Goal: Communication & Community: Ask a question

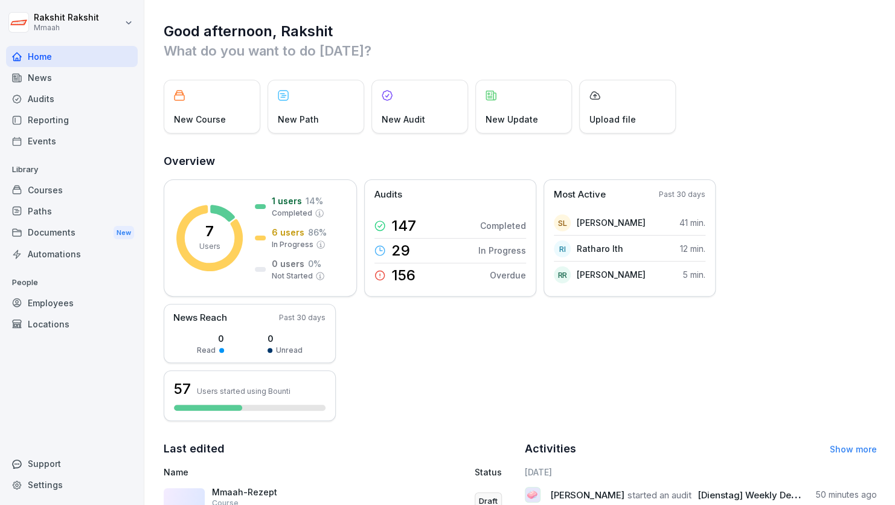
click at [44, 106] on div "Audits" at bounding box center [72, 98] width 132 height 21
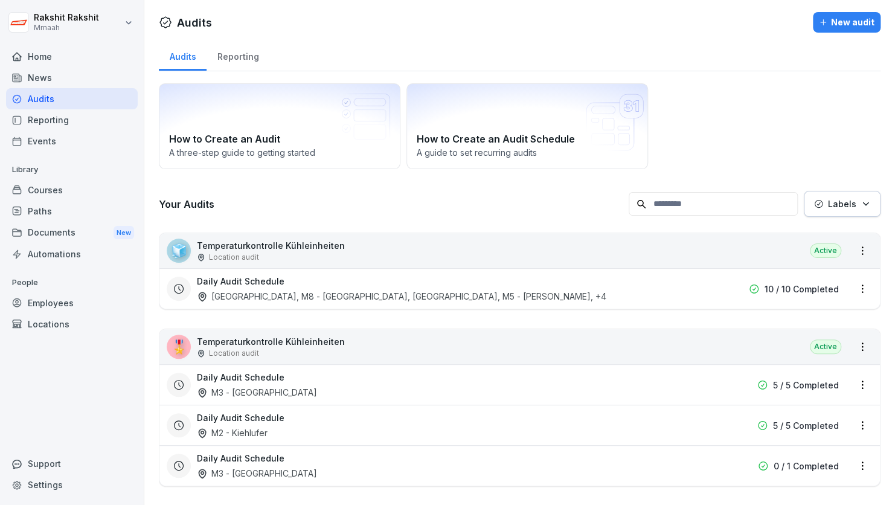
click at [660, 254] on div "🧊 Temperaturkontrolle Kühleinheiten Location audit Active" at bounding box center [519, 250] width 721 height 35
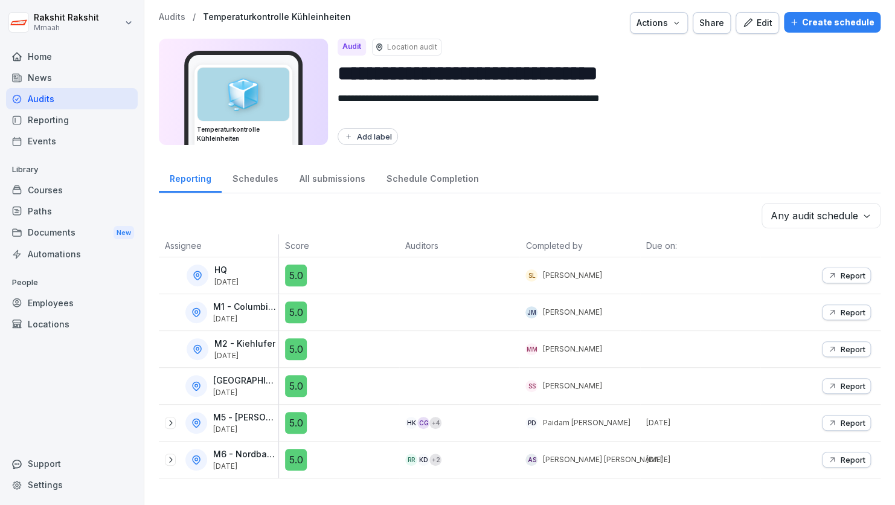
click at [71, 99] on div "Audits" at bounding box center [72, 98] width 132 height 21
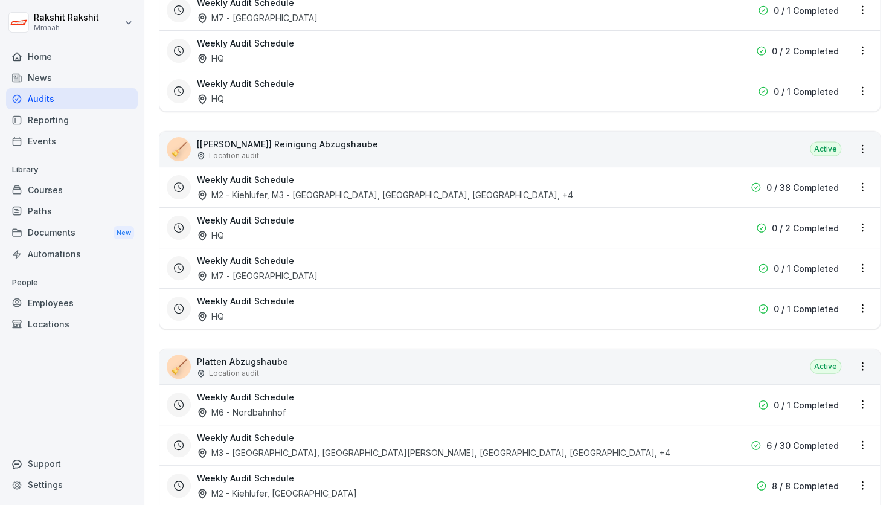
scroll to position [3504, 0]
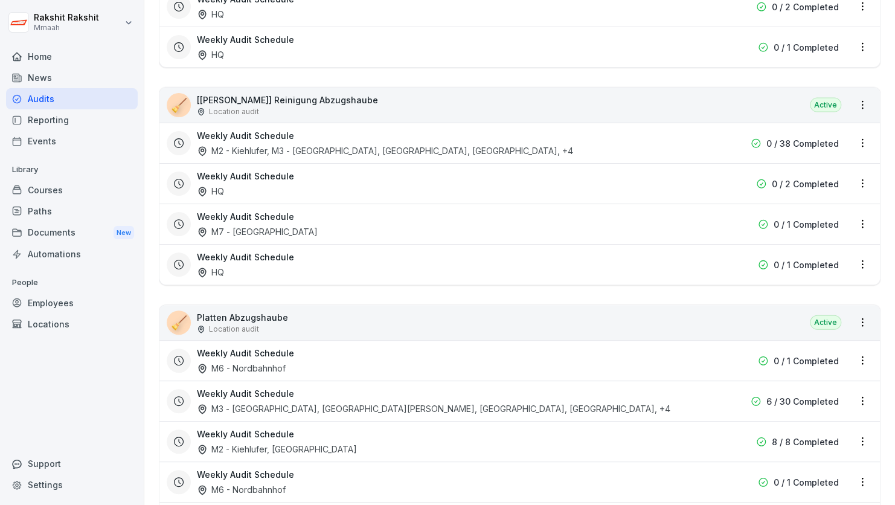
click at [431, 102] on div "🧹 [[PERSON_NAME]] Reinigung Abzugshaube Location audit Active" at bounding box center [519, 105] width 721 height 35
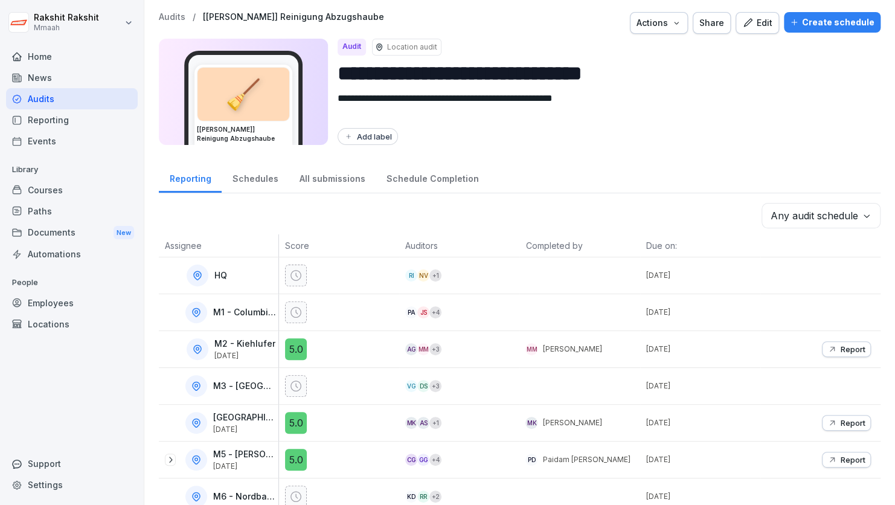
click at [743, 27] on icon "button" at bounding box center [748, 23] width 11 height 11
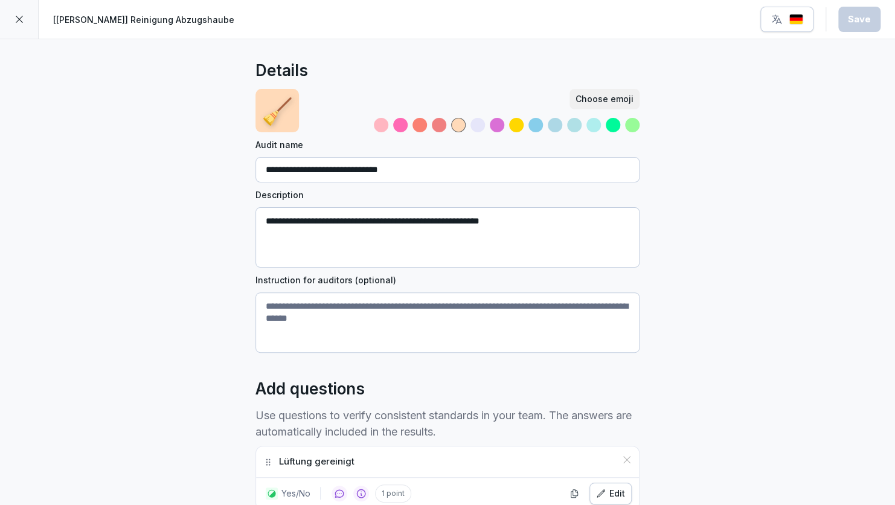
click at [28, 20] on div at bounding box center [19, 19] width 39 height 39
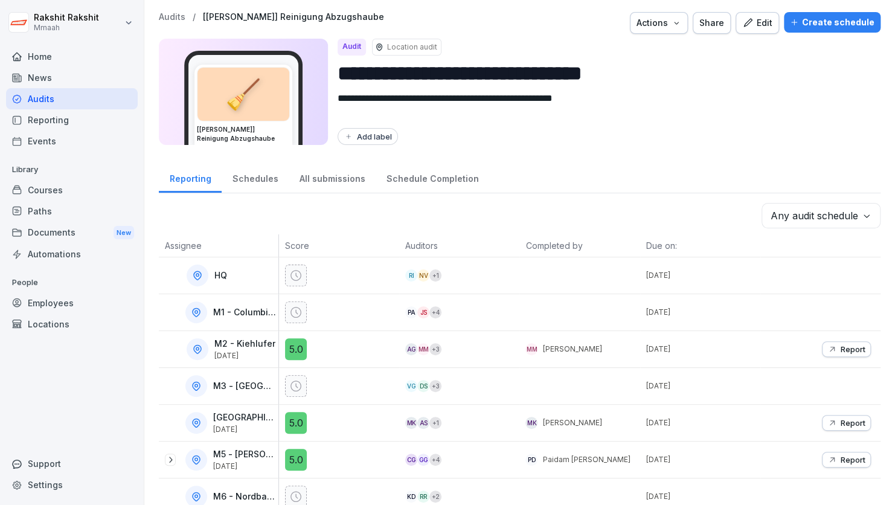
click at [790, 213] on body "**********" at bounding box center [447, 252] width 895 height 505
click at [672, 173] on html "**********" at bounding box center [447, 252] width 895 height 505
click at [55, 97] on div "Audits" at bounding box center [72, 98] width 132 height 21
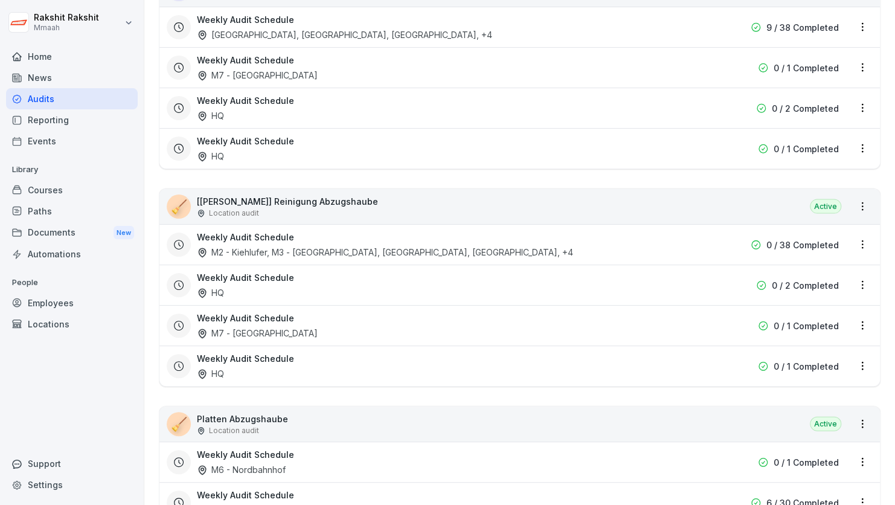
scroll to position [3444, 0]
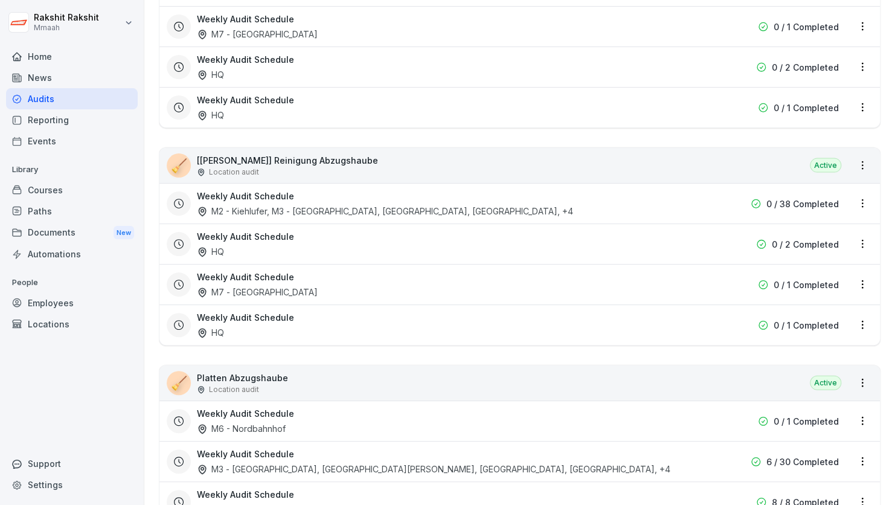
click at [854, 192] on html "[PERSON_NAME] Mmaah Home News Audits Reporting Events Library Courses Paths Doc…" at bounding box center [447, 252] width 895 height 505
click at [0, 0] on link "Update schedule" at bounding box center [0, 0] width 0 height 0
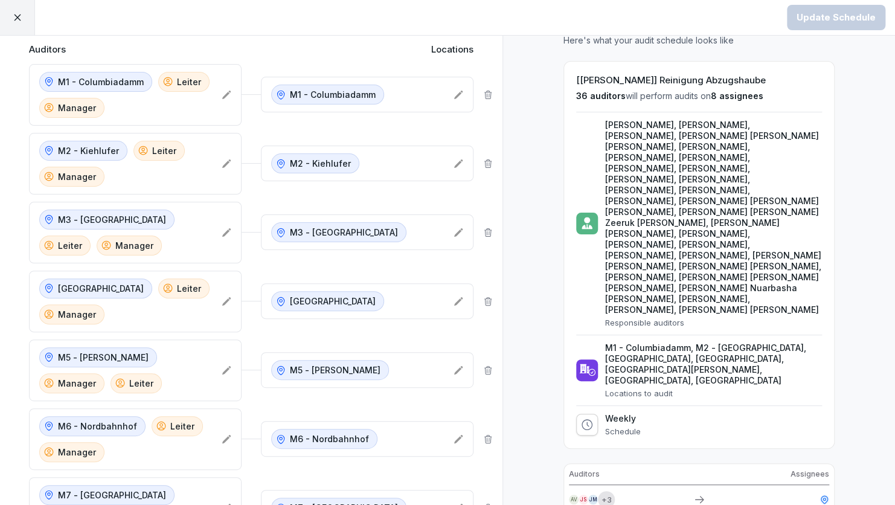
scroll to position [121, 0]
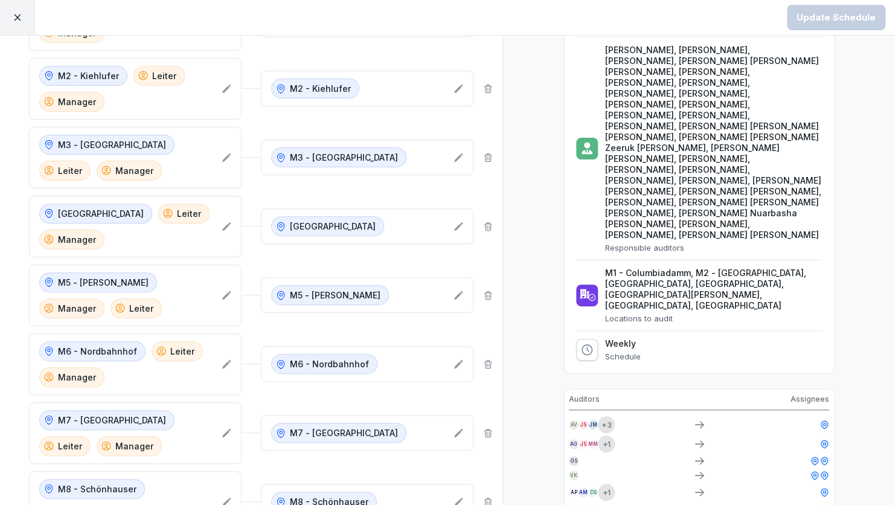
click at [581, 344] on icon at bounding box center [587, 350] width 12 height 12
click at [582, 344] on icon at bounding box center [587, 349] width 11 height 11
click at [583, 344] on icon at bounding box center [587, 350] width 12 height 12
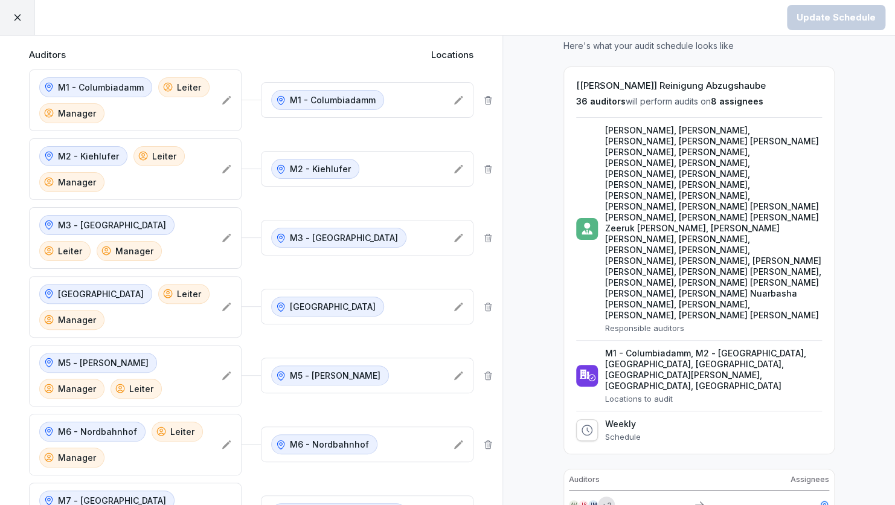
scroll to position [0, 0]
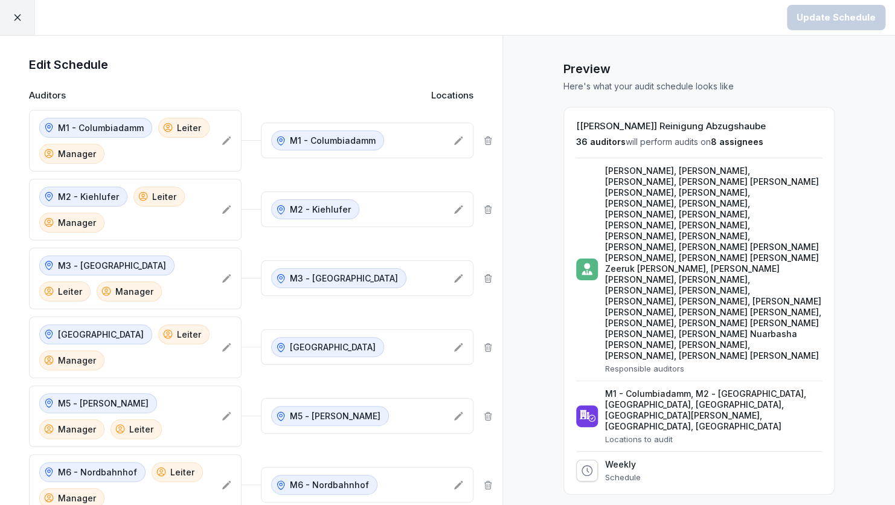
click at [222, 140] on icon at bounding box center [227, 141] width 10 height 10
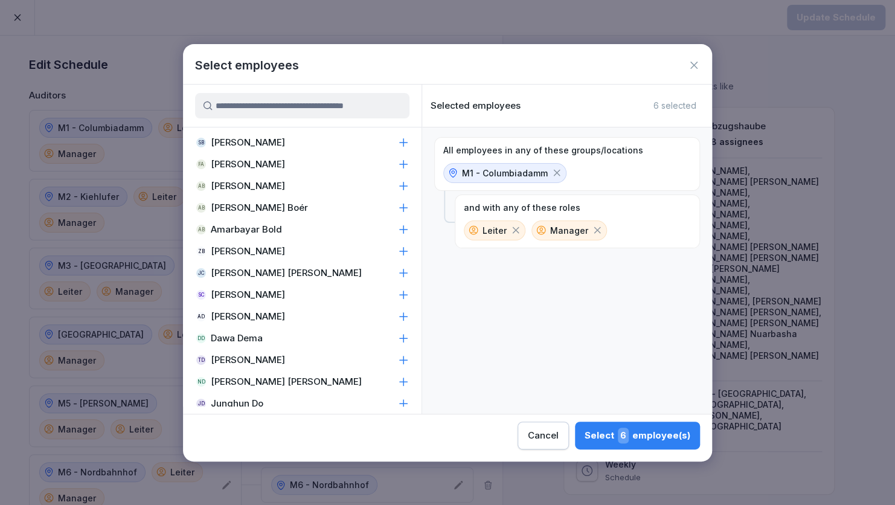
scroll to position [1148, 0]
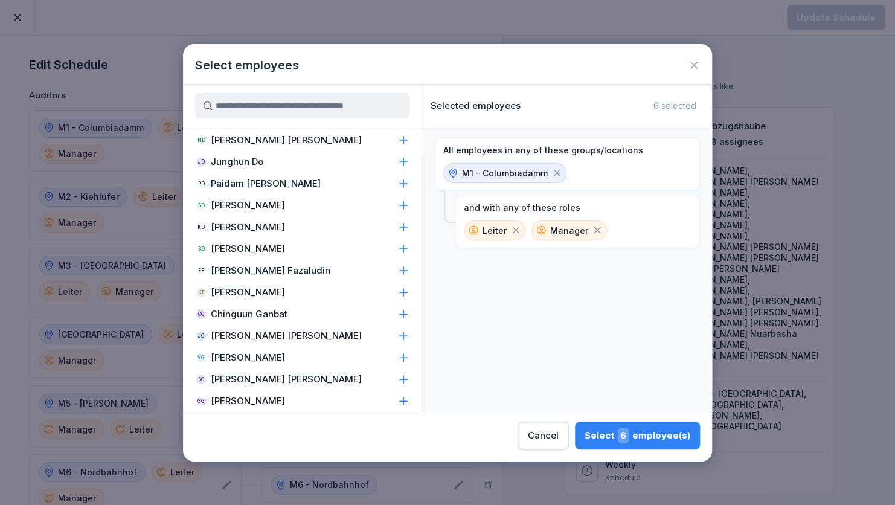
click at [618, 437] on div "Select 6 employee(s)" at bounding box center [638, 436] width 106 height 16
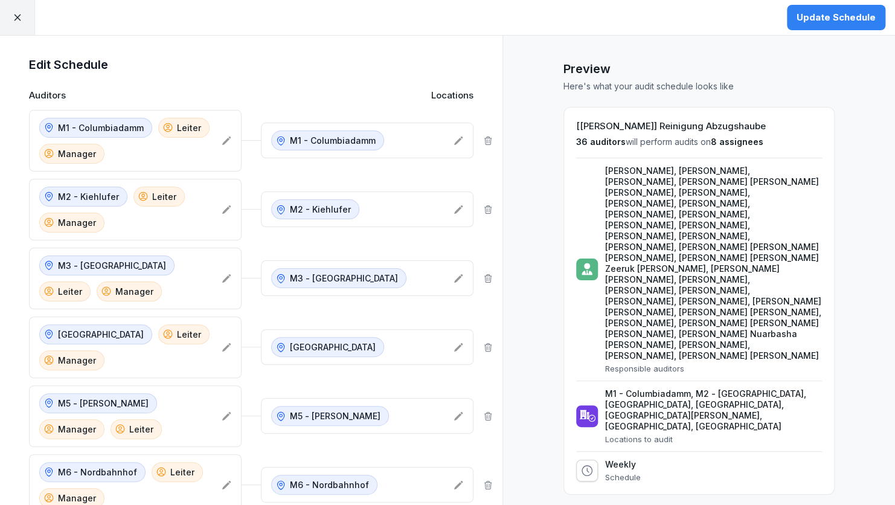
click at [460, 135] on div "M1 - Columbiadamm" at bounding box center [367, 141] width 213 height 36
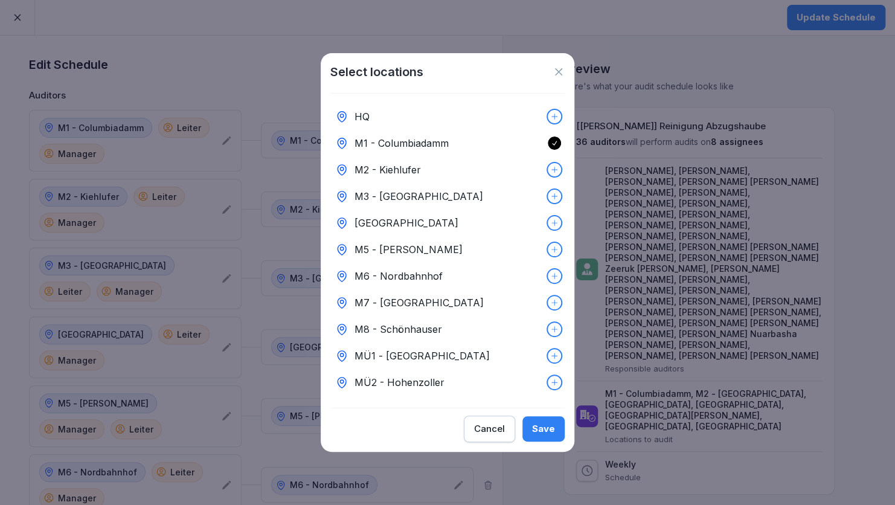
click at [556, 436] on button "Save" at bounding box center [544, 428] width 42 height 25
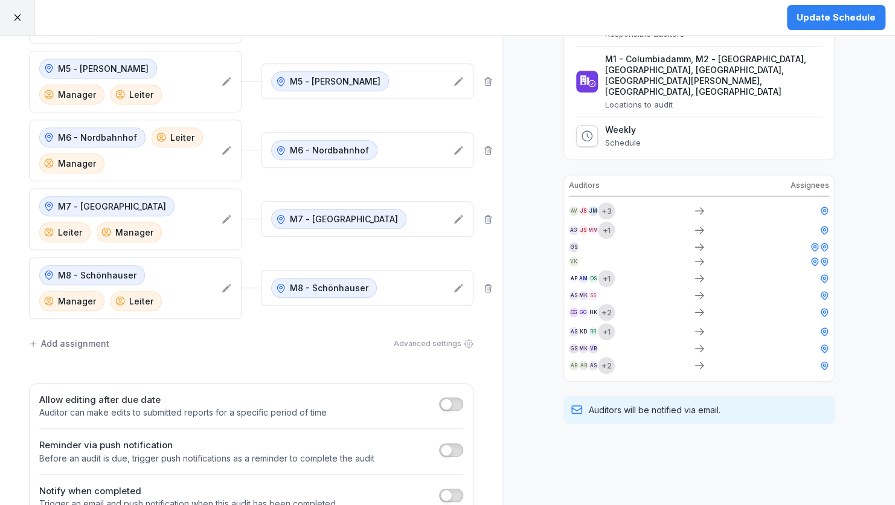
scroll to position [362, 0]
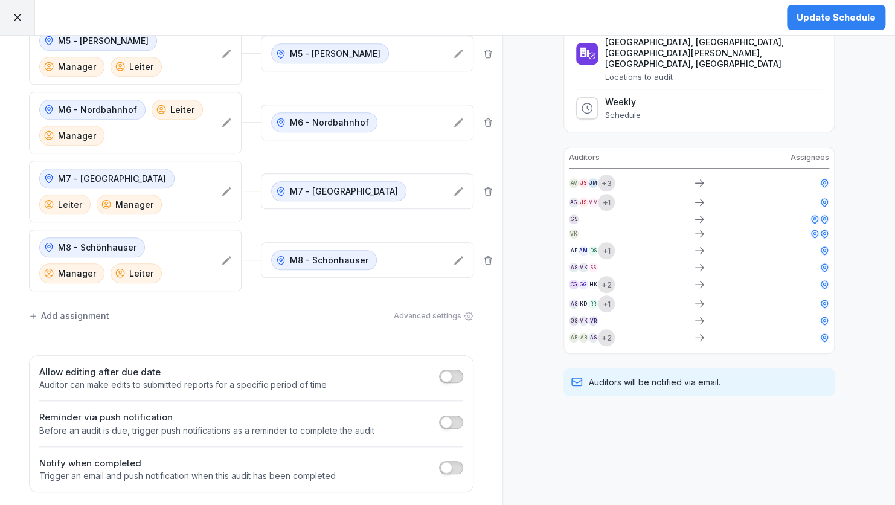
click at [443, 312] on div "Advanced settings" at bounding box center [434, 316] width 80 height 11
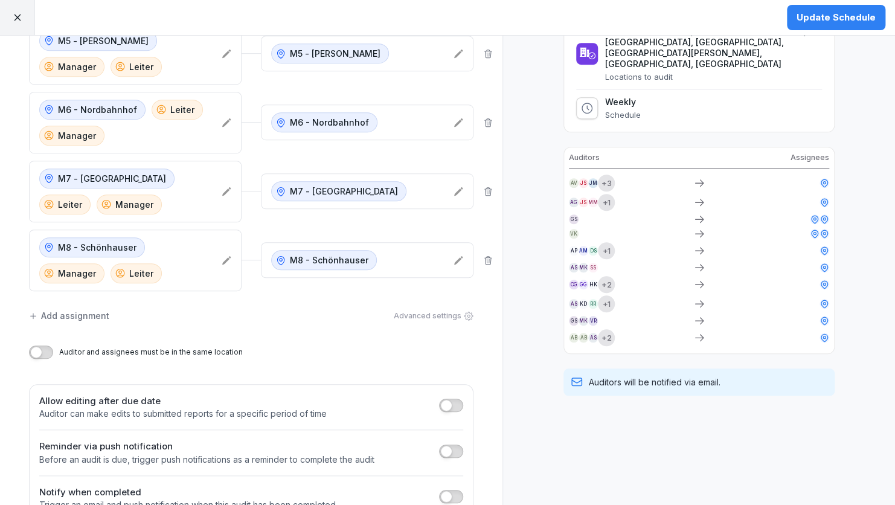
click at [43, 346] on button "button" at bounding box center [41, 352] width 24 height 13
click at [43, 346] on span "button" at bounding box center [46, 352] width 12 height 12
click at [43, 346] on button "button" at bounding box center [41, 352] width 24 height 13
click at [43, 346] on span "button" at bounding box center [46, 352] width 12 height 12
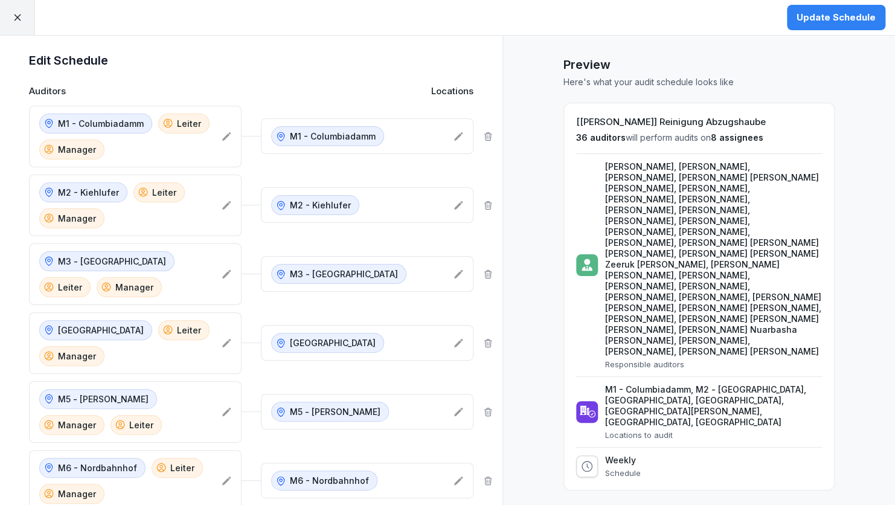
scroll to position [0, 0]
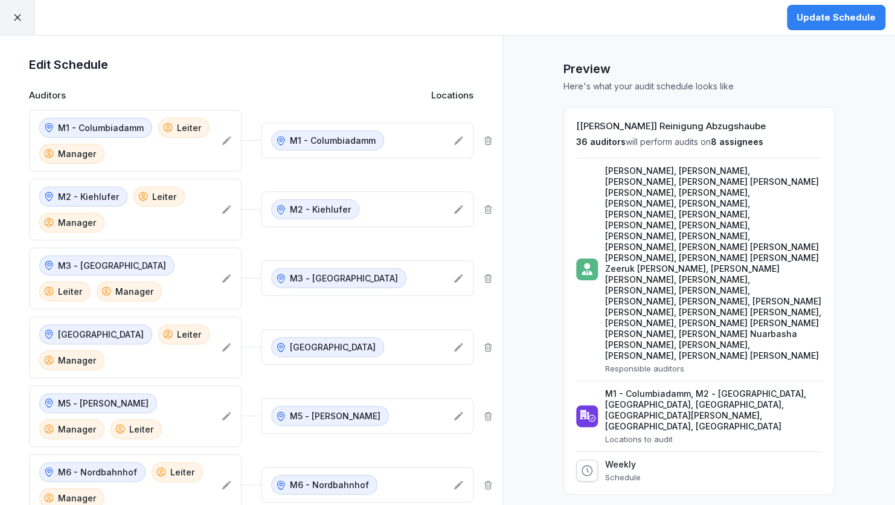
click at [14, 15] on icon at bounding box center [17, 17] width 11 height 11
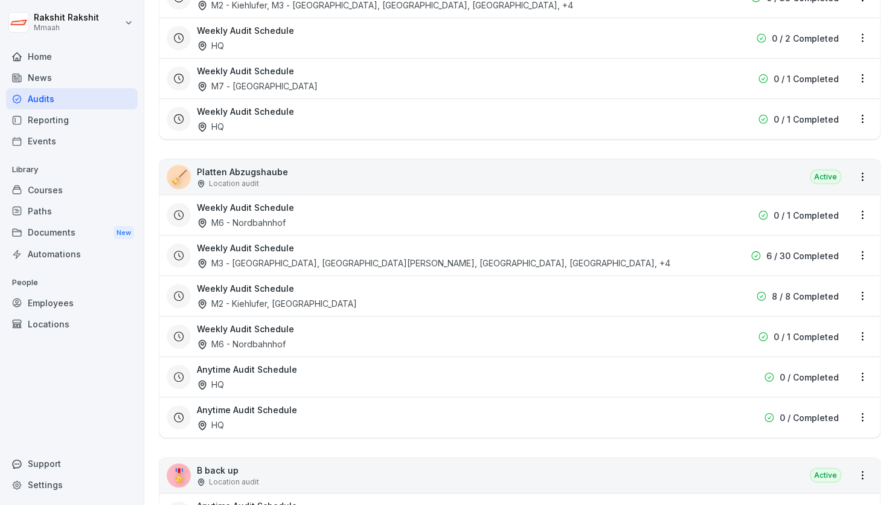
scroll to position [3625, 0]
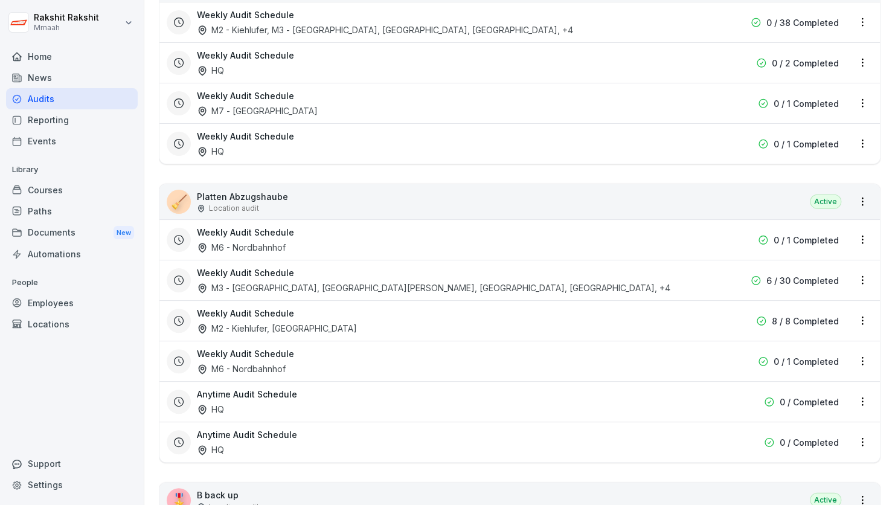
click at [447, 347] on div "Weekly Audit Schedule M6 - Nordbahnhof" at bounding box center [442, 361] width 491 height 28
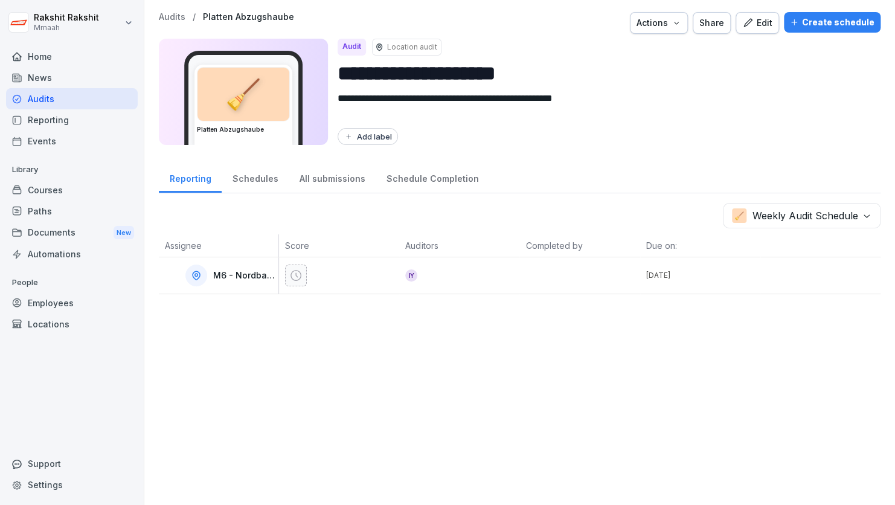
click at [769, 215] on body "**********" at bounding box center [447, 252] width 895 height 505
click at [47, 98] on html "**********" at bounding box center [447, 252] width 895 height 505
click at [37, 94] on div "Audits" at bounding box center [72, 98] width 132 height 21
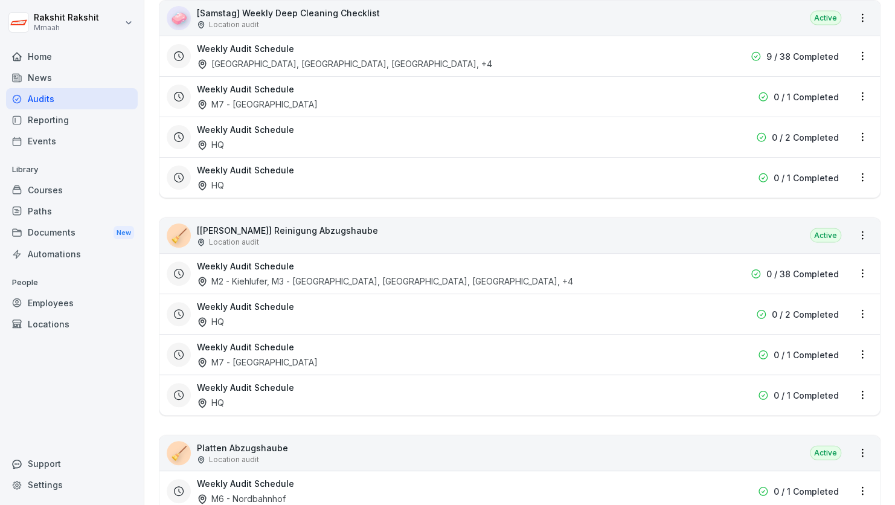
scroll to position [3444, 0]
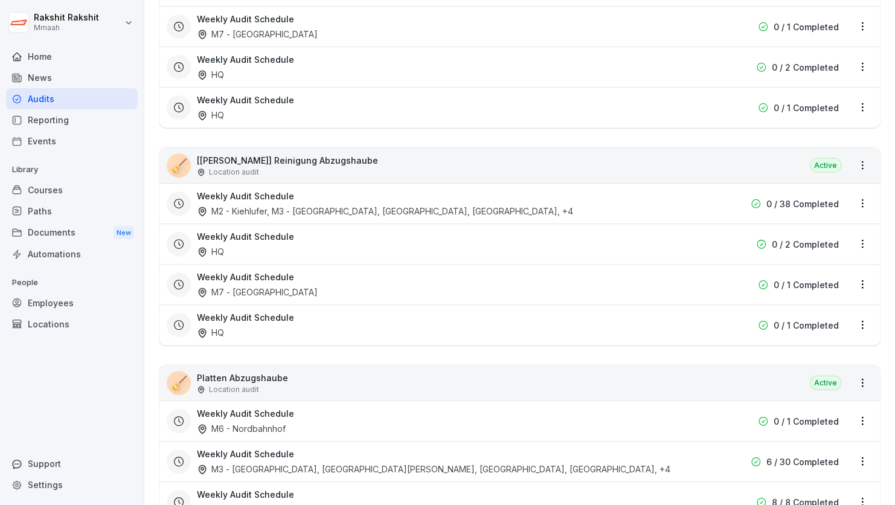
click at [448, 366] on div "🧹 [PERSON_NAME] Abzugshaube Location audit Active" at bounding box center [519, 383] width 721 height 35
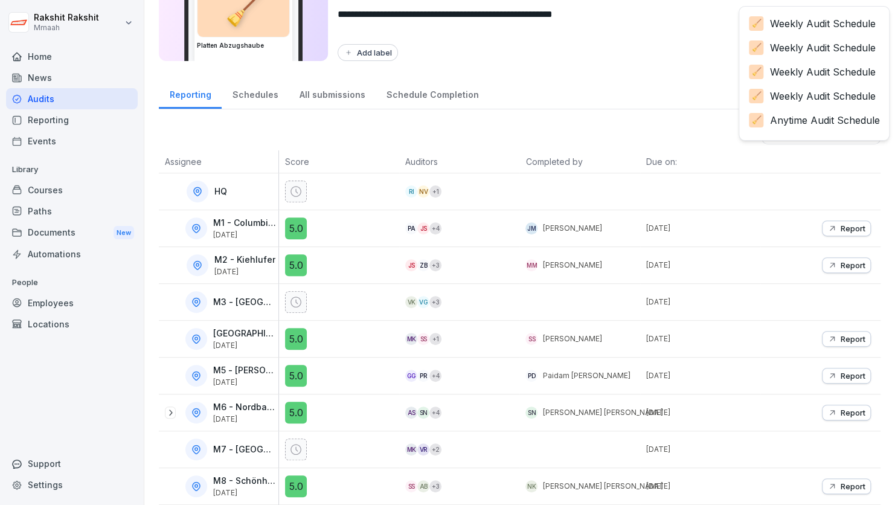
click at [810, 123] on body "**********" at bounding box center [447, 252] width 895 height 505
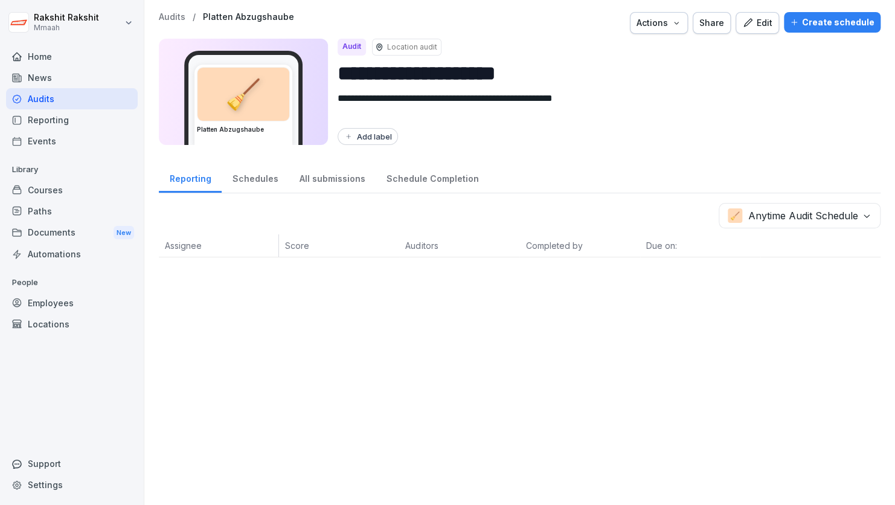
scroll to position [0, 0]
click at [41, 96] on div "Audits" at bounding box center [72, 98] width 132 height 21
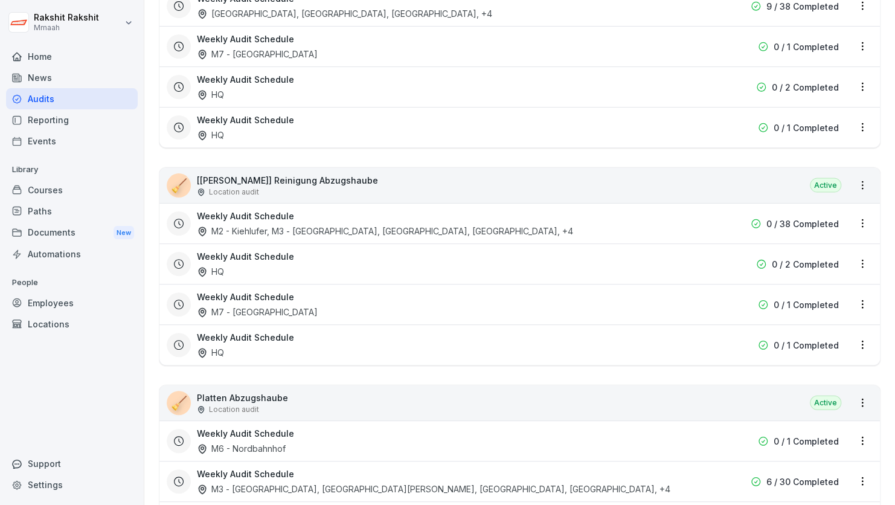
scroll to position [3565, 0]
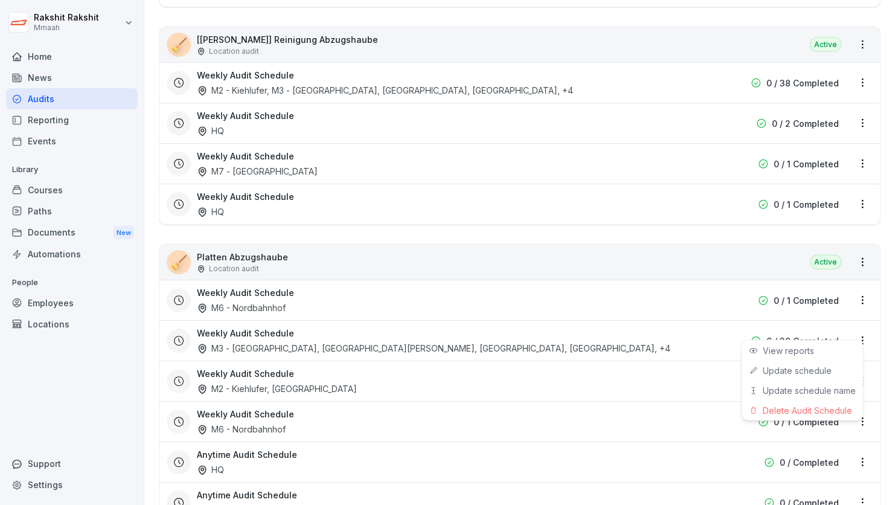
click at [851, 329] on html "[PERSON_NAME] Mmaah Home News Audits Reporting Events Library Courses Paths Doc…" at bounding box center [447, 252] width 895 height 505
click at [0, 0] on link "Update schedule" at bounding box center [0, 0] width 0 height 0
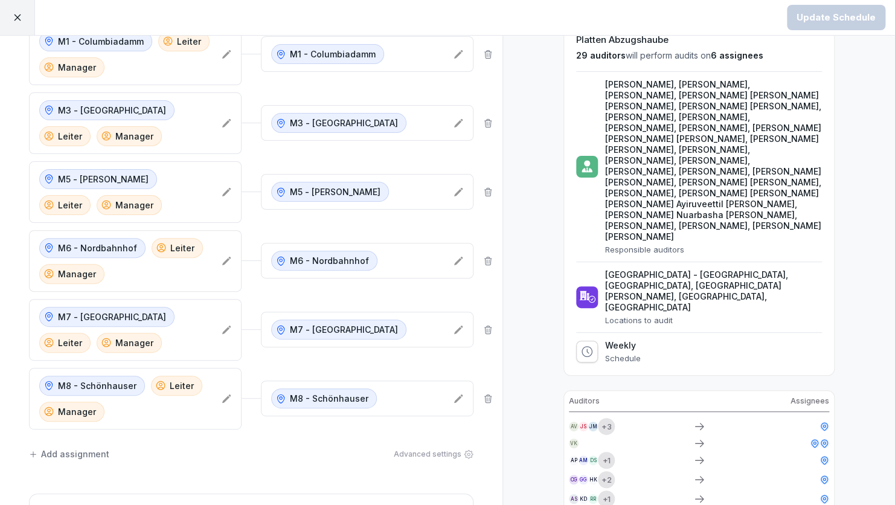
scroll to position [226, 0]
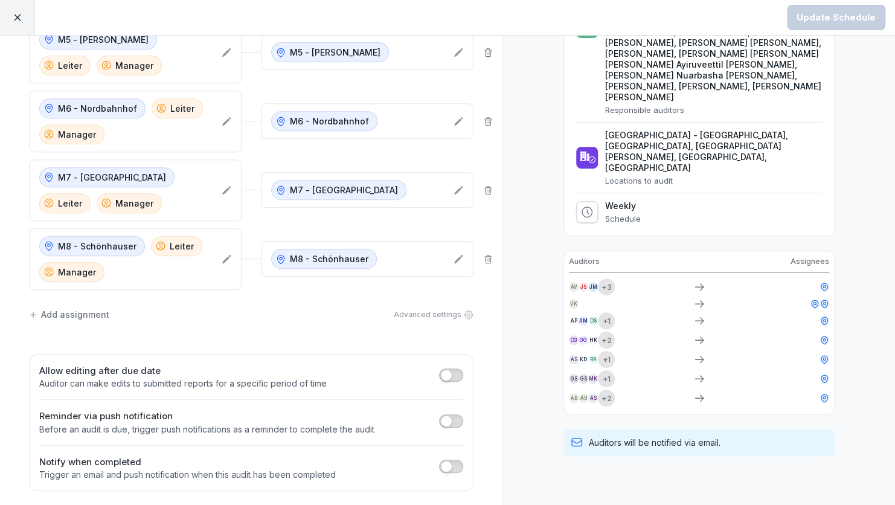
click at [22, 19] on div at bounding box center [17, 17] width 35 height 35
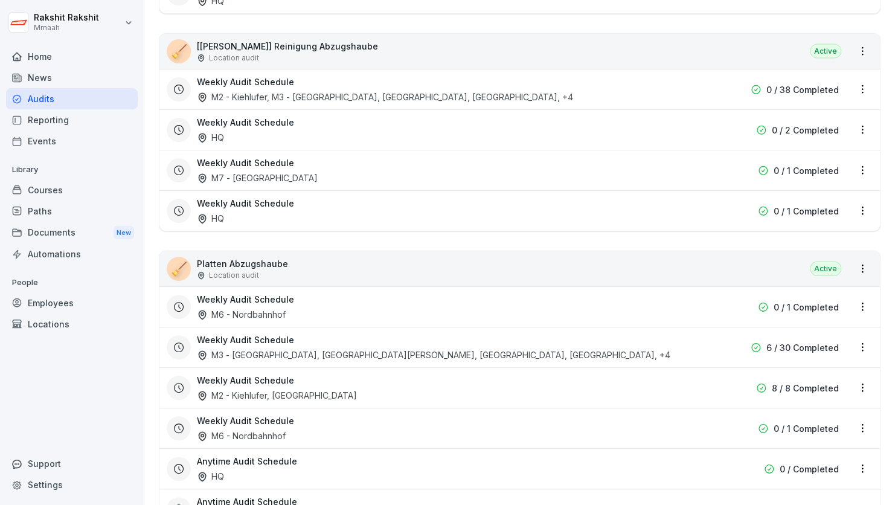
scroll to position [3565, 0]
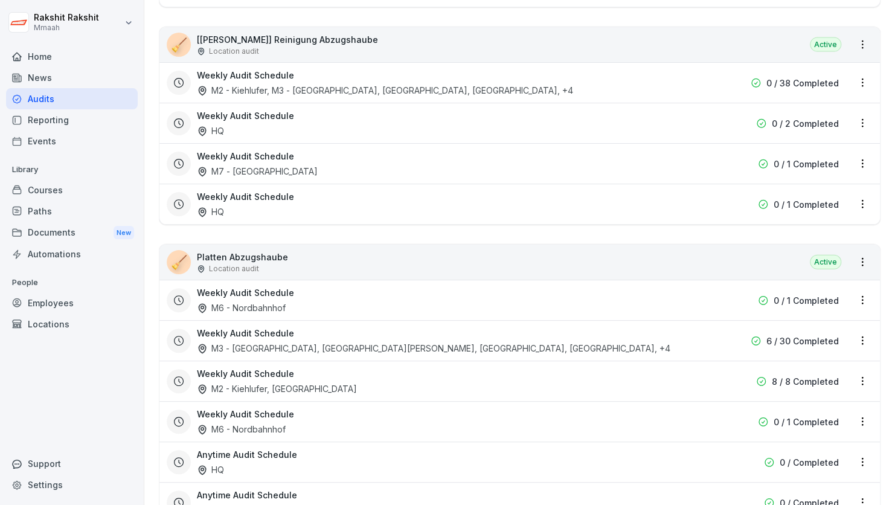
click at [589, 251] on div "🧹 [PERSON_NAME] Abzugshaube Location audit Active" at bounding box center [519, 262] width 721 height 35
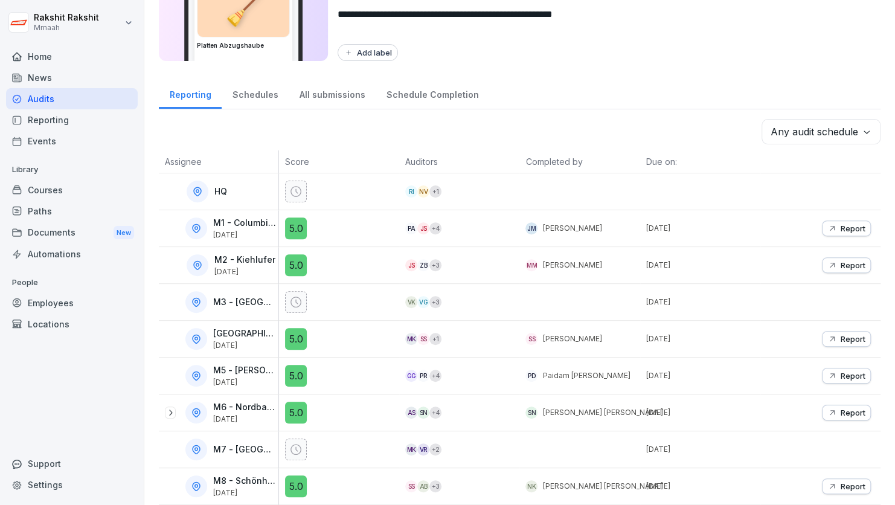
scroll to position [91, 0]
click at [815, 128] on body "**********" at bounding box center [447, 252] width 895 height 505
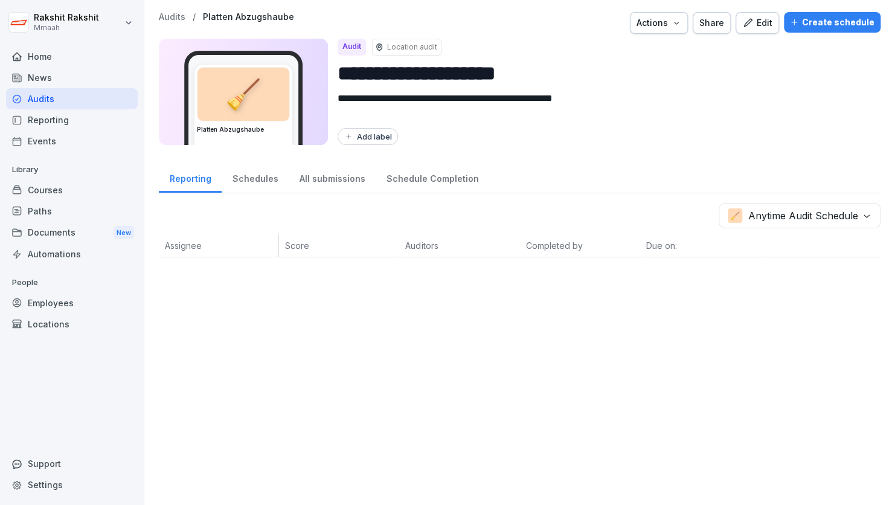
scroll to position [0, 0]
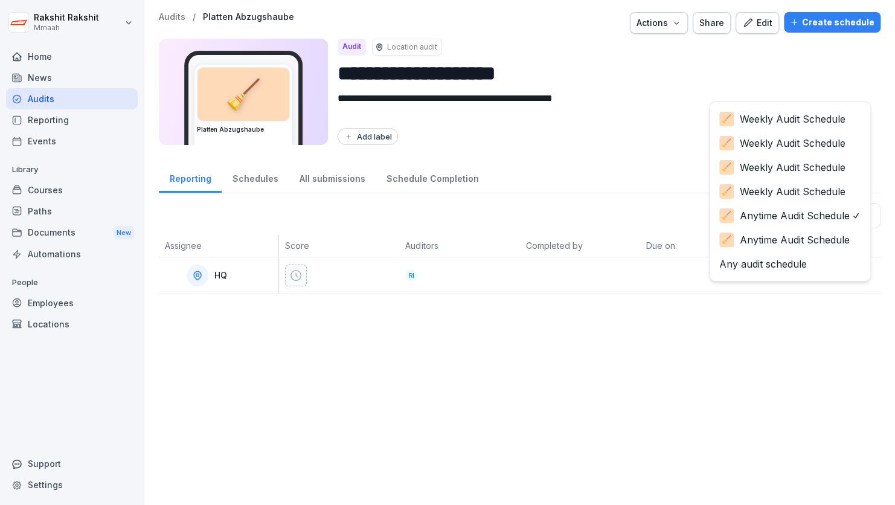
click at [799, 213] on body "**********" at bounding box center [447, 252] width 895 height 505
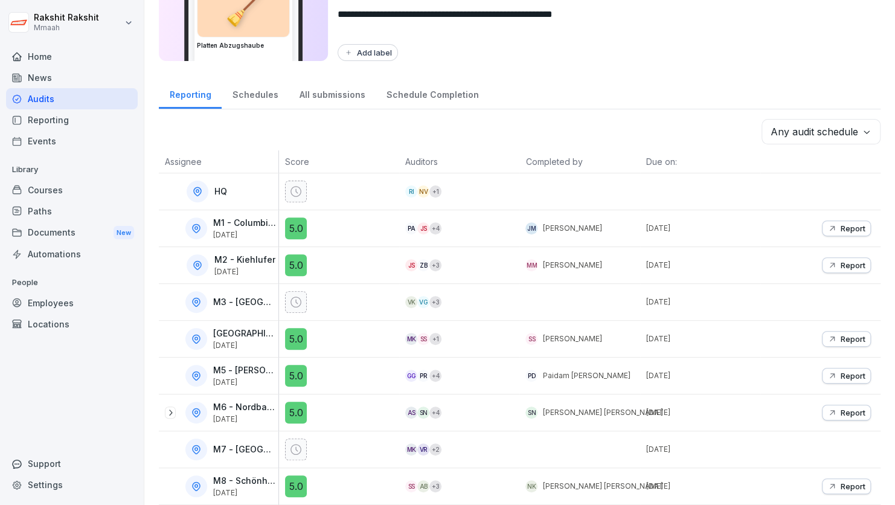
scroll to position [91, 0]
click at [828, 129] on body "**********" at bounding box center [447, 252] width 895 height 505
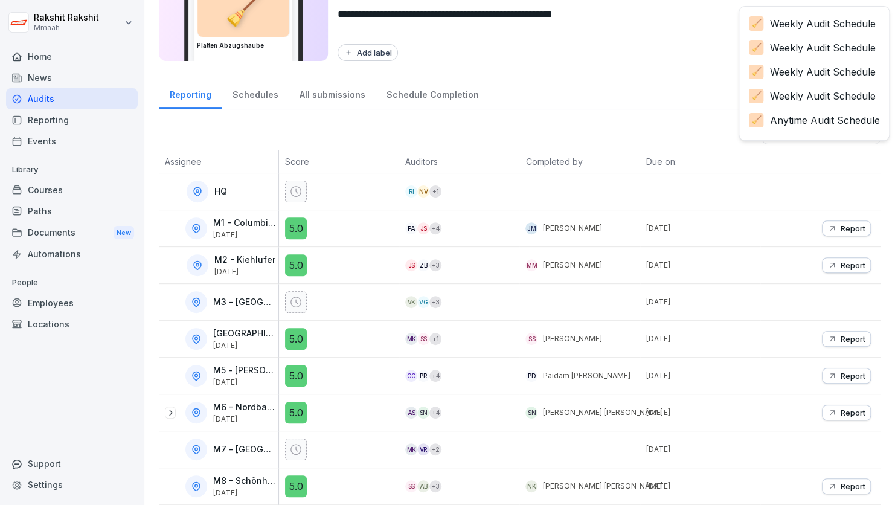
scroll to position [45, 0]
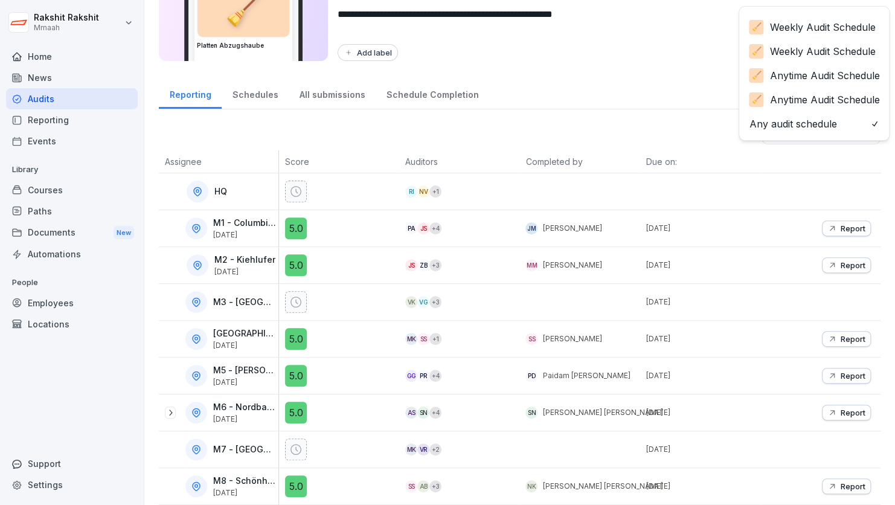
click at [694, 74] on html "**********" at bounding box center [447, 252] width 895 height 505
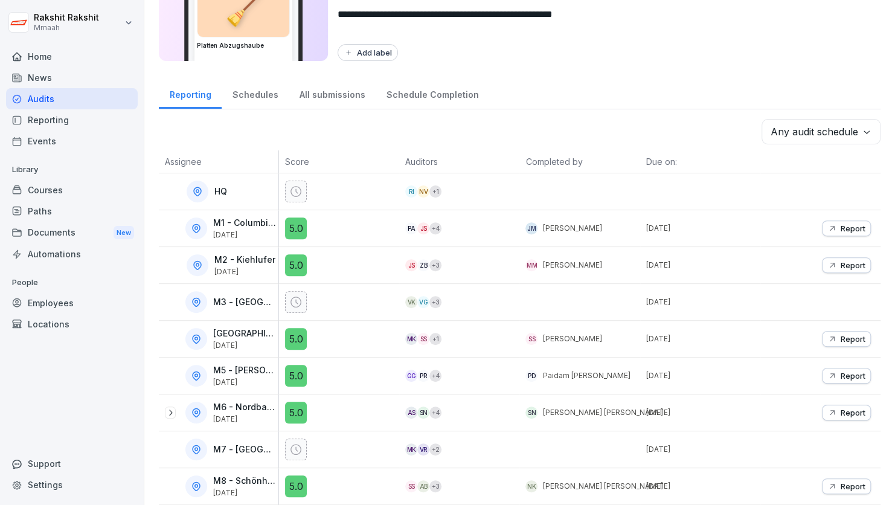
click at [271, 87] on div "Schedules" at bounding box center [255, 93] width 67 height 31
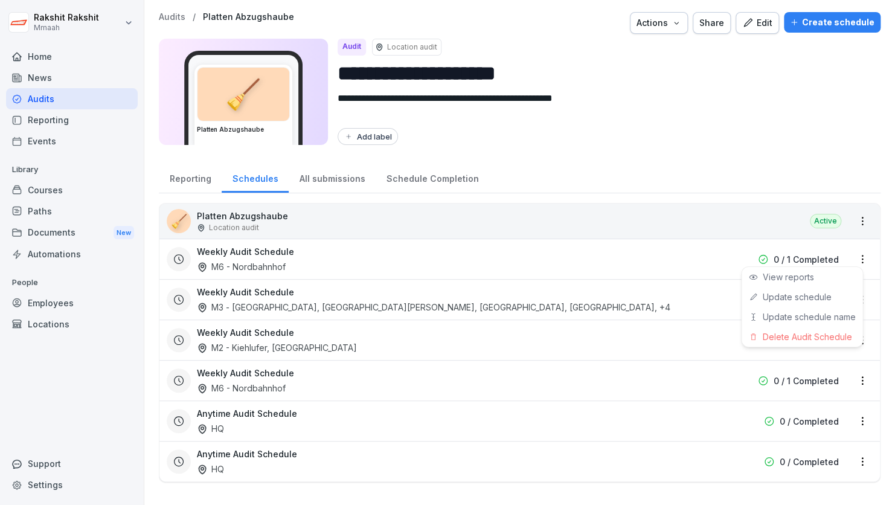
click at [849, 259] on html "**********" at bounding box center [447, 252] width 895 height 505
click at [0, 0] on link "Update schedule" at bounding box center [0, 0] width 0 height 0
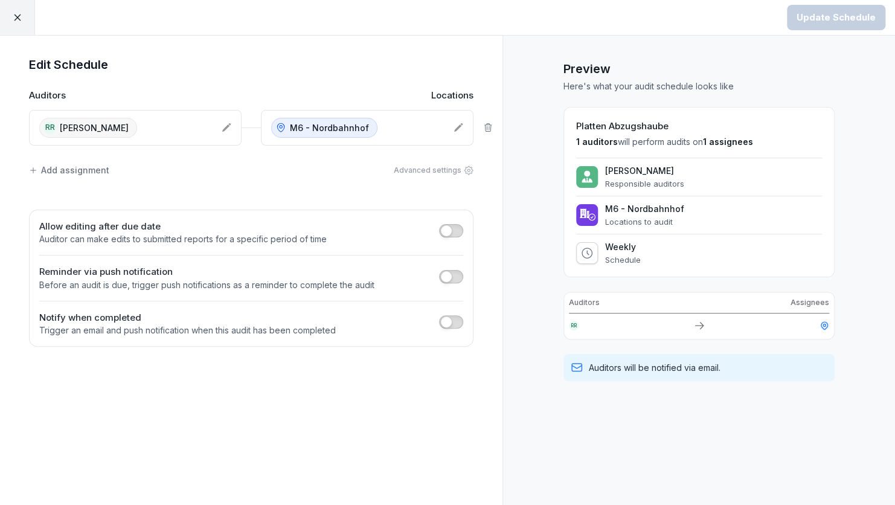
click at [593, 256] on icon at bounding box center [587, 253] width 12 height 12
click at [596, 260] on div at bounding box center [587, 253] width 22 height 22
drag, startPoint x: 596, startPoint y: 260, endPoint x: 637, endPoint y: 261, distance: 41.1
click at [637, 261] on p "Schedule" at bounding box center [623, 260] width 36 height 10
click at [641, 259] on div "Weekly Schedule" at bounding box center [699, 253] width 246 height 23
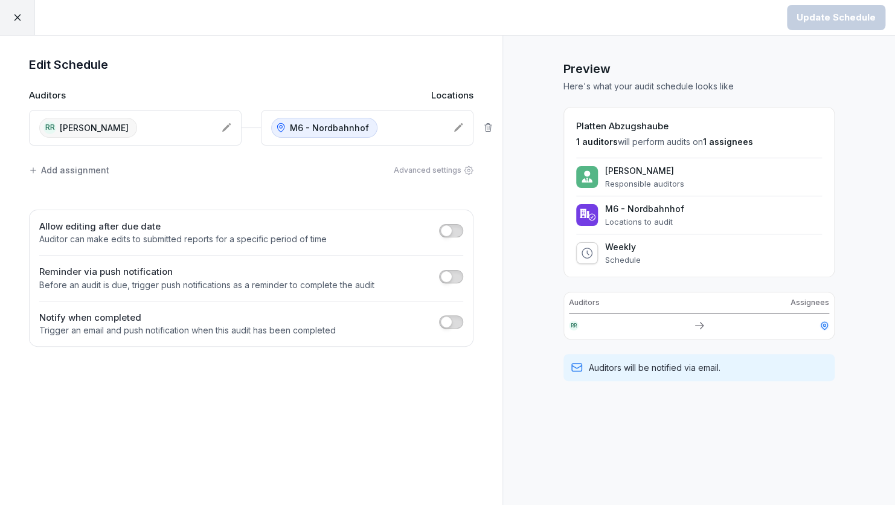
click at [645, 257] on div "Weekly Schedule" at bounding box center [699, 253] width 246 height 23
click at [588, 256] on icon at bounding box center [587, 253] width 12 height 12
click at [24, 21] on div at bounding box center [17, 17] width 35 height 35
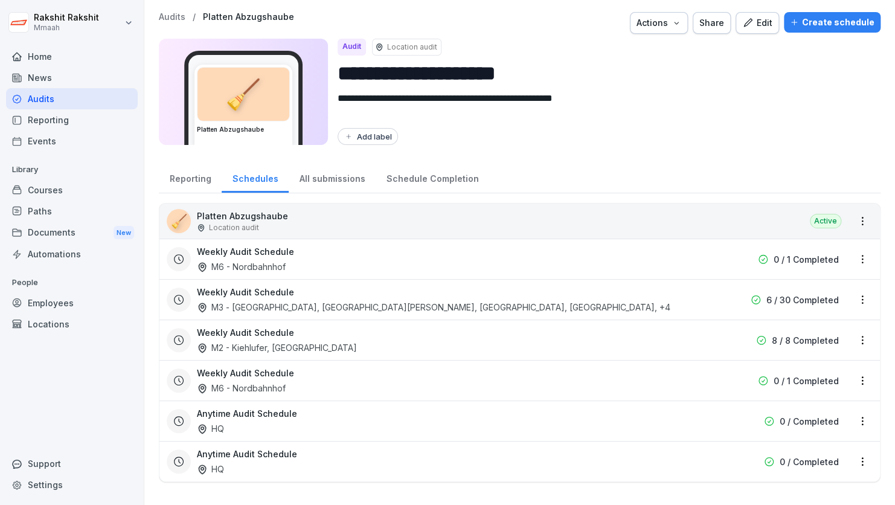
click at [506, 299] on div "Weekly Audit Schedule M3 - [GEOGRAPHIC_DATA], M5 - [PERSON_NAME], [GEOGRAPHIC_D…" at bounding box center [442, 300] width 491 height 28
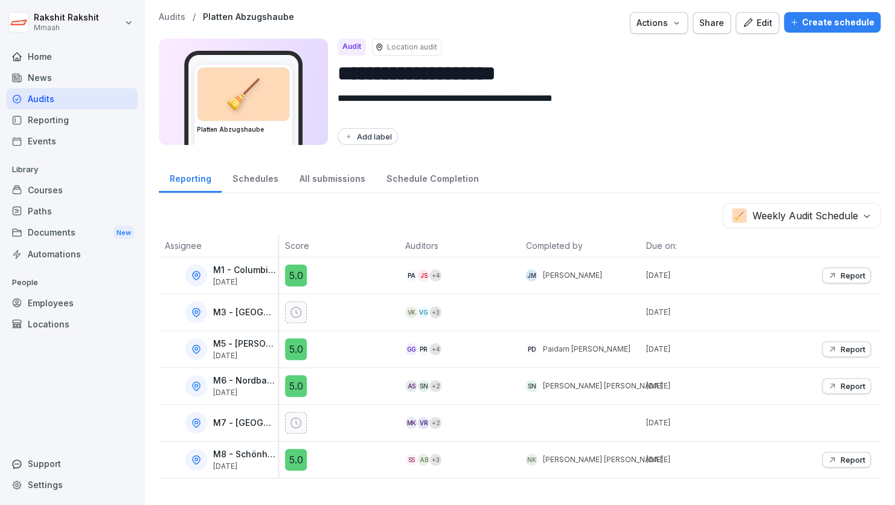
click at [262, 175] on div "Schedules" at bounding box center [255, 177] width 67 height 31
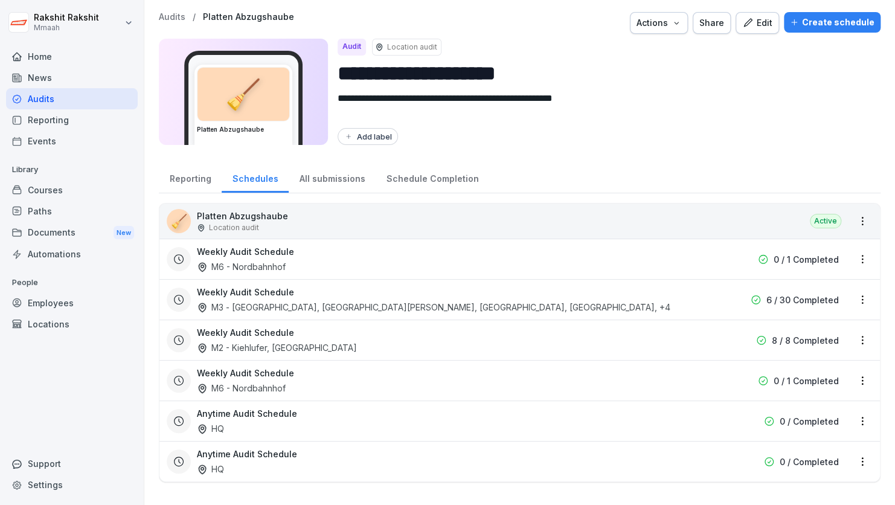
scroll to position [4, 0]
click at [854, 220] on html "**********" at bounding box center [447, 252] width 895 height 505
click at [608, 275] on html "**********" at bounding box center [447, 252] width 895 height 505
click at [854, 294] on html "**********" at bounding box center [447, 252] width 895 height 505
click at [0, 0] on link "View reports" at bounding box center [0, 0] width 0 height 0
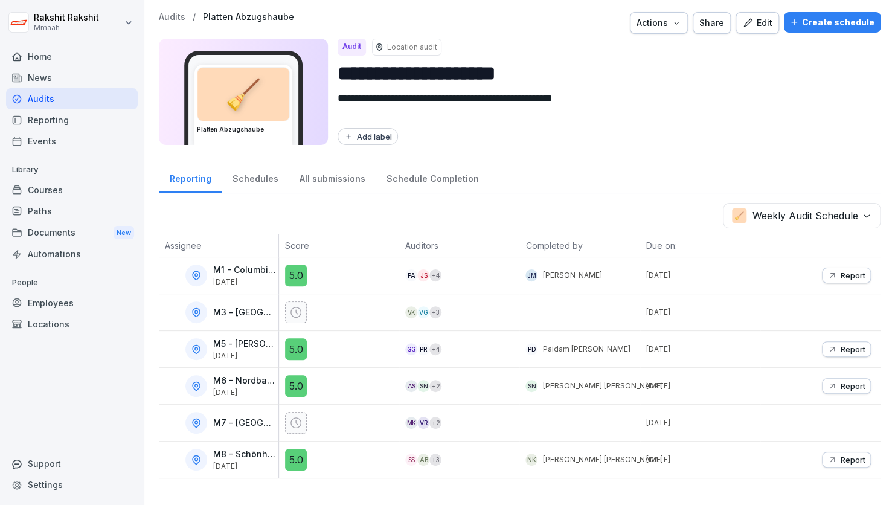
click at [48, 103] on div "Audits" at bounding box center [72, 98] width 132 height 21
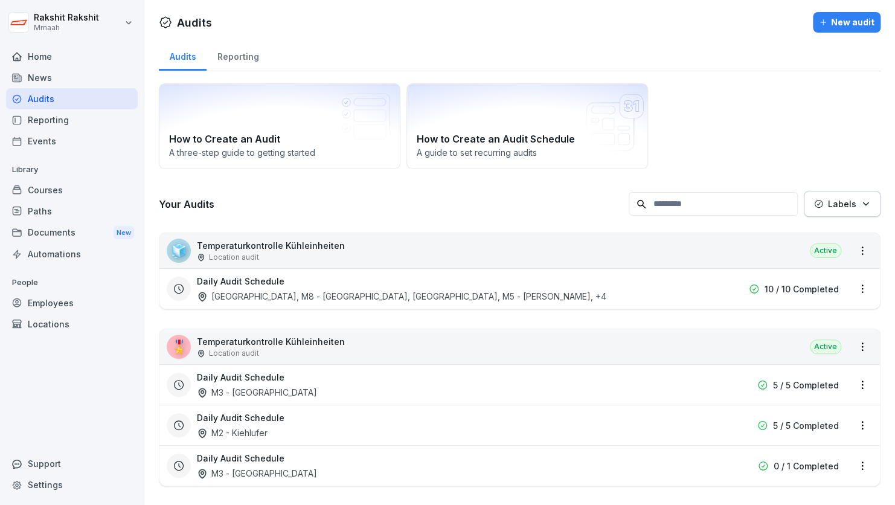
click at [827, 20] on div "New audit" at bounding box center [847, 22] width 56 height 13
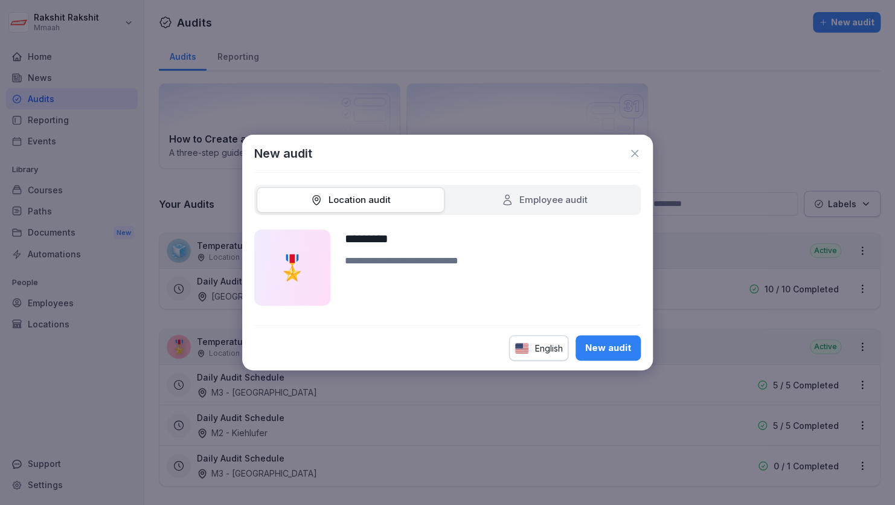
type input "*********"
click at [378, 268] on textarea at bounding box center [493, 280] width 296 height 52
type textarea "**********"
click at [533, 197] on div "Employee audit" at bounding box center [544, 200] width 86 height 14
click at [375, 200] on div "Location audit" at bounding box center [351, 200] width 80 height 14
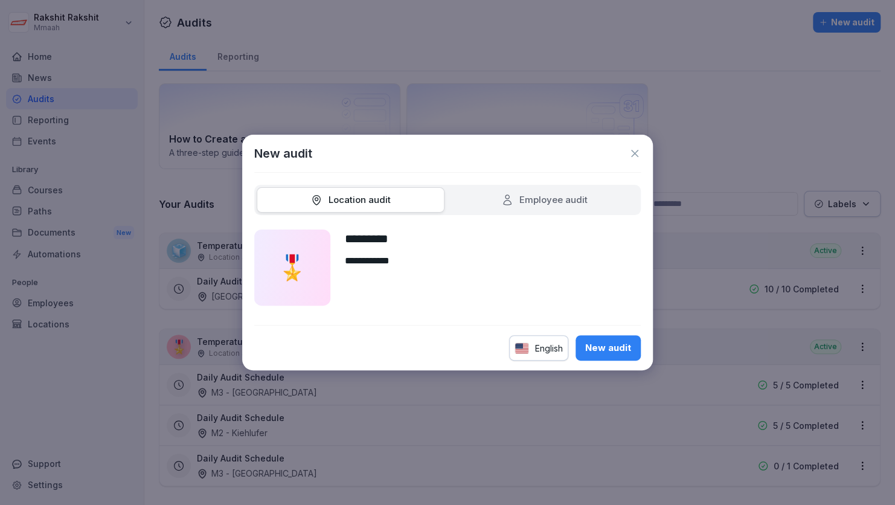
click at [636, 156] on icon at bounding box center [635, 153] width 12 height 12
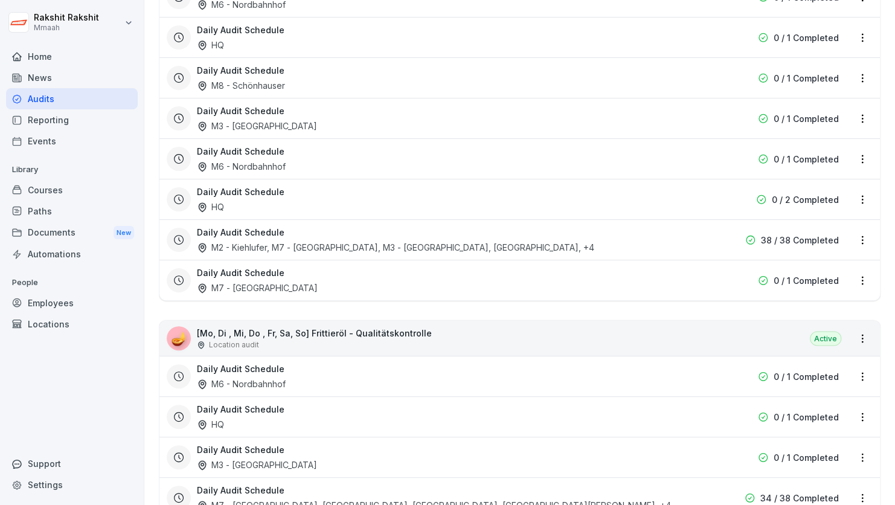
scroll to position [906, 0]
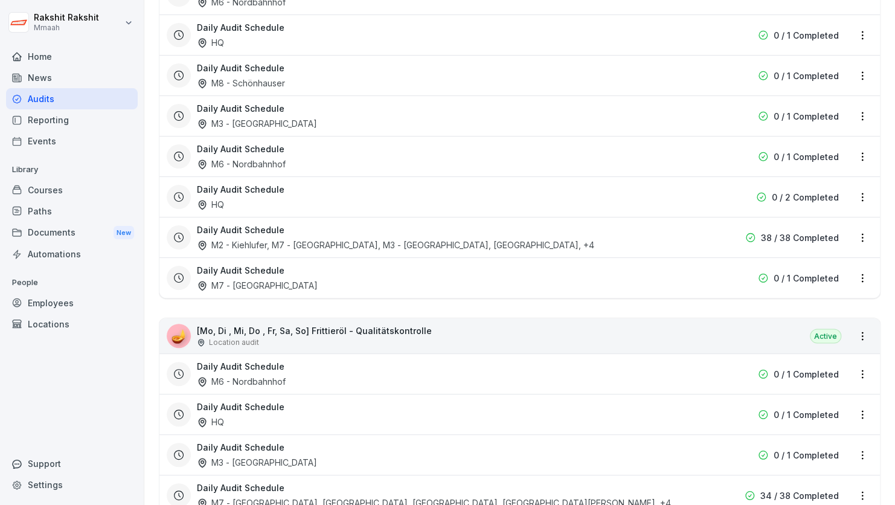
click at [36, 459] on div "Support" at bounding box center [72, 463] width 132 height 21
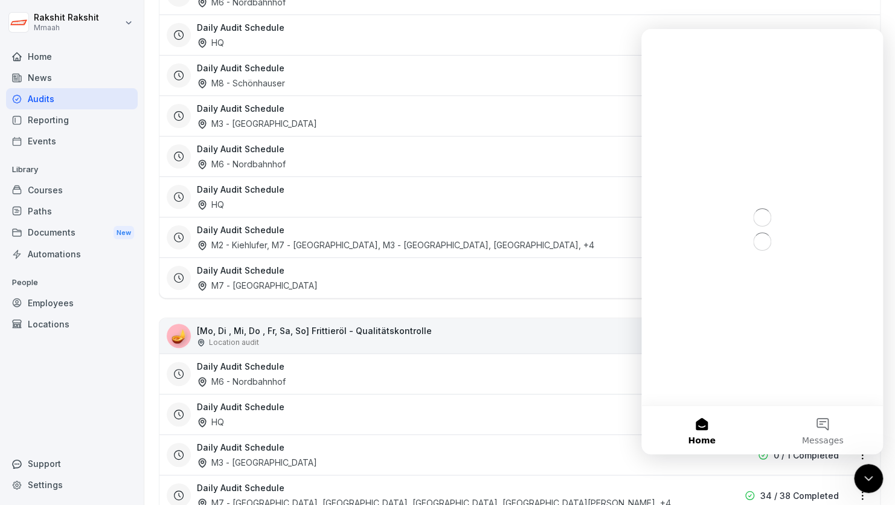
scroll to position [0, 0]
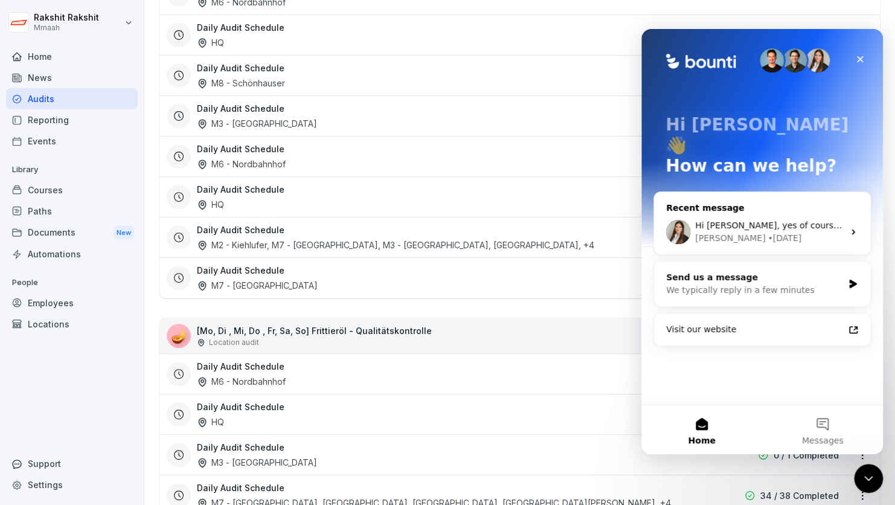
click at [757, 232] on div "[PERSON_NAME] • [DATE]" at bounding box center [769, 238] width 149 height 13
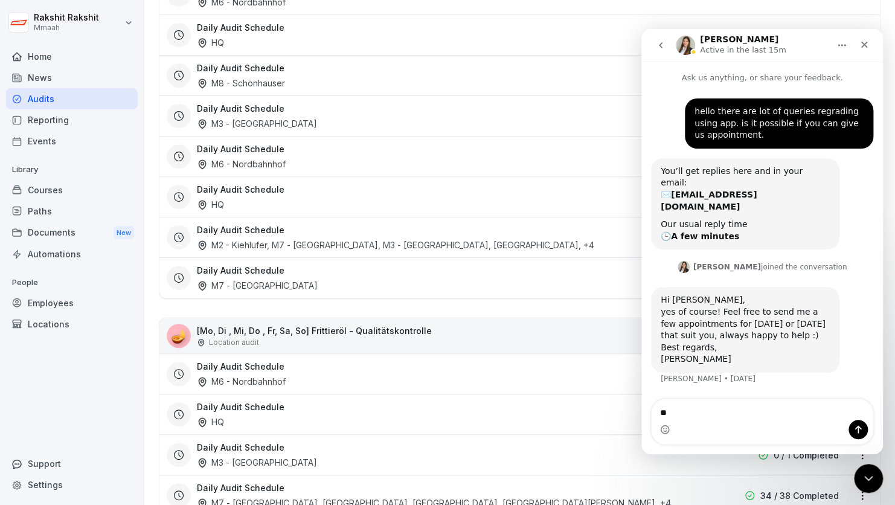
type textarea "*"
type textarea "**********"
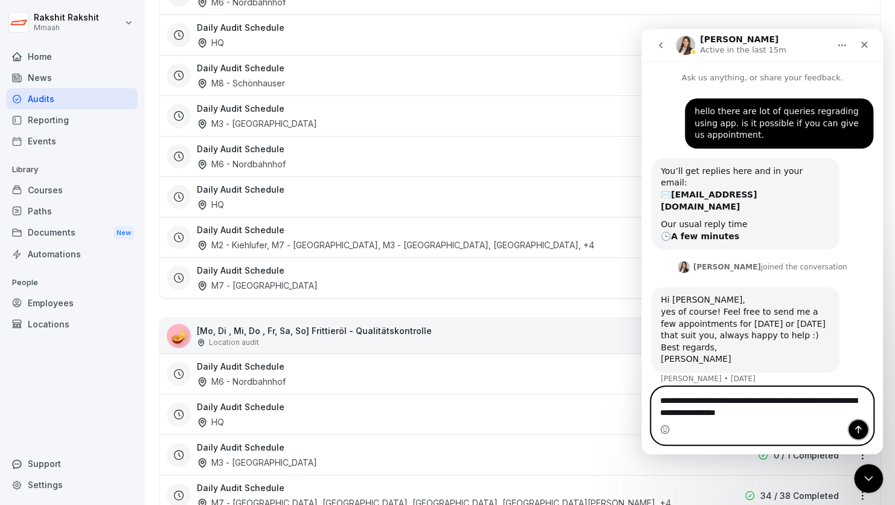
click at [860, 424] on button "Send a message…" at bounding box center [858, 429] width 19 height 19
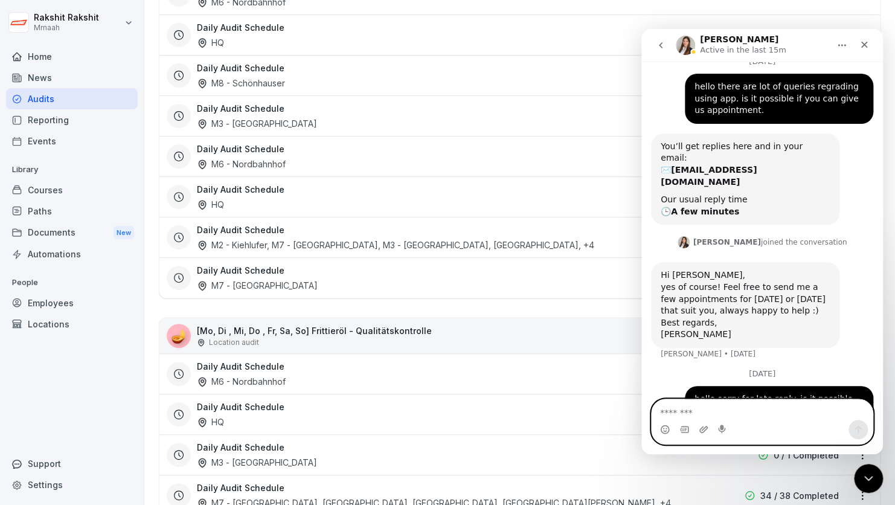
scroll to position [56, 0]
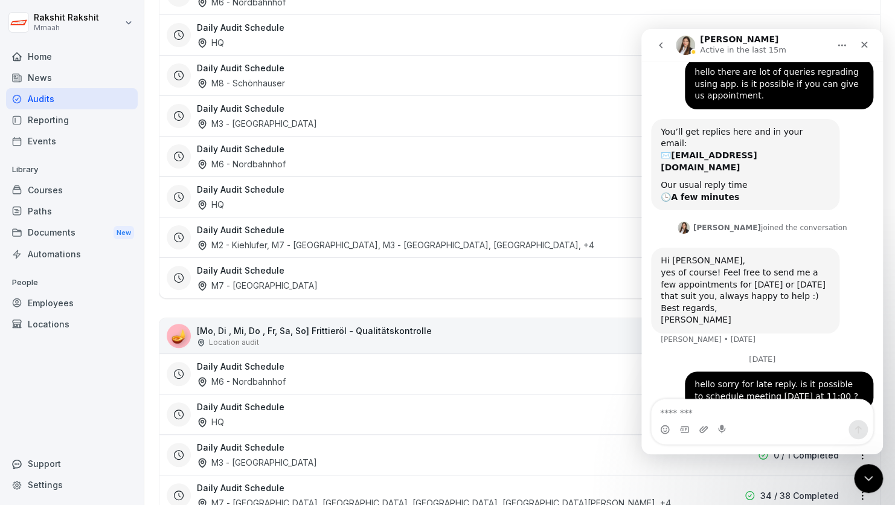
click at [866, 46] on icon "Close" at bounding box center [865, 45] width 7 height 7
